Goal: Task Accomplishment & Management: Use online tool/utility

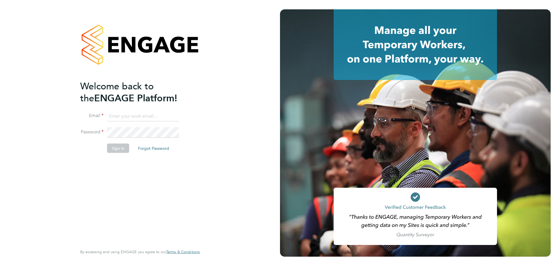
click at [140, 118] on input at bounding box center [143, 116] width 72 height 11
type input "[EMAIL_ADDRESS][PERSON_NAME][DOMAIN_NAME]"
click at [120, 153] on li "Sign In Forgot Password" at bounding box center [137, 150] width 114 height 15
click at [122, 151] on button "Sign In" at bounding box center [118, 147] width 22 height 9
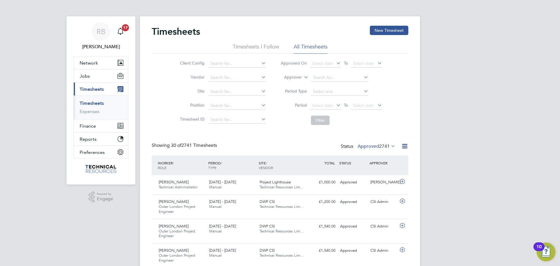
click at [403, 147] on icon at bounding box center [404, 145] width 7 height 7
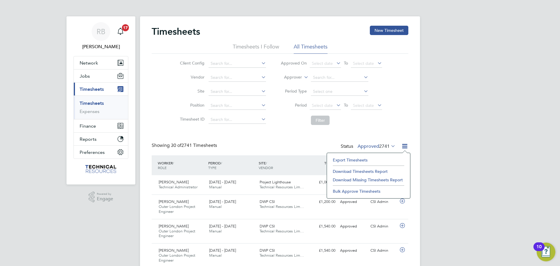
click at [350, 157] on li "Export Timesheets" at bounding box center [368, 160] width 77 height 8
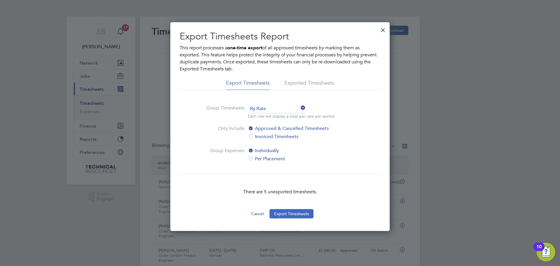
click at [302, 216] on button "Export Timesheets" at bounding box center [292, 213] width 44 height 9
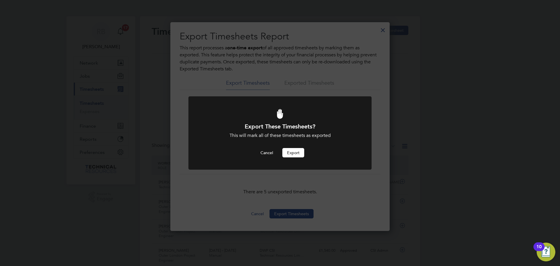
click at [295, 152] on button "Export" at bounding box center [293, 152] width 22 height 9
